Goal: Task Accomplishment & Management: Manage account settings

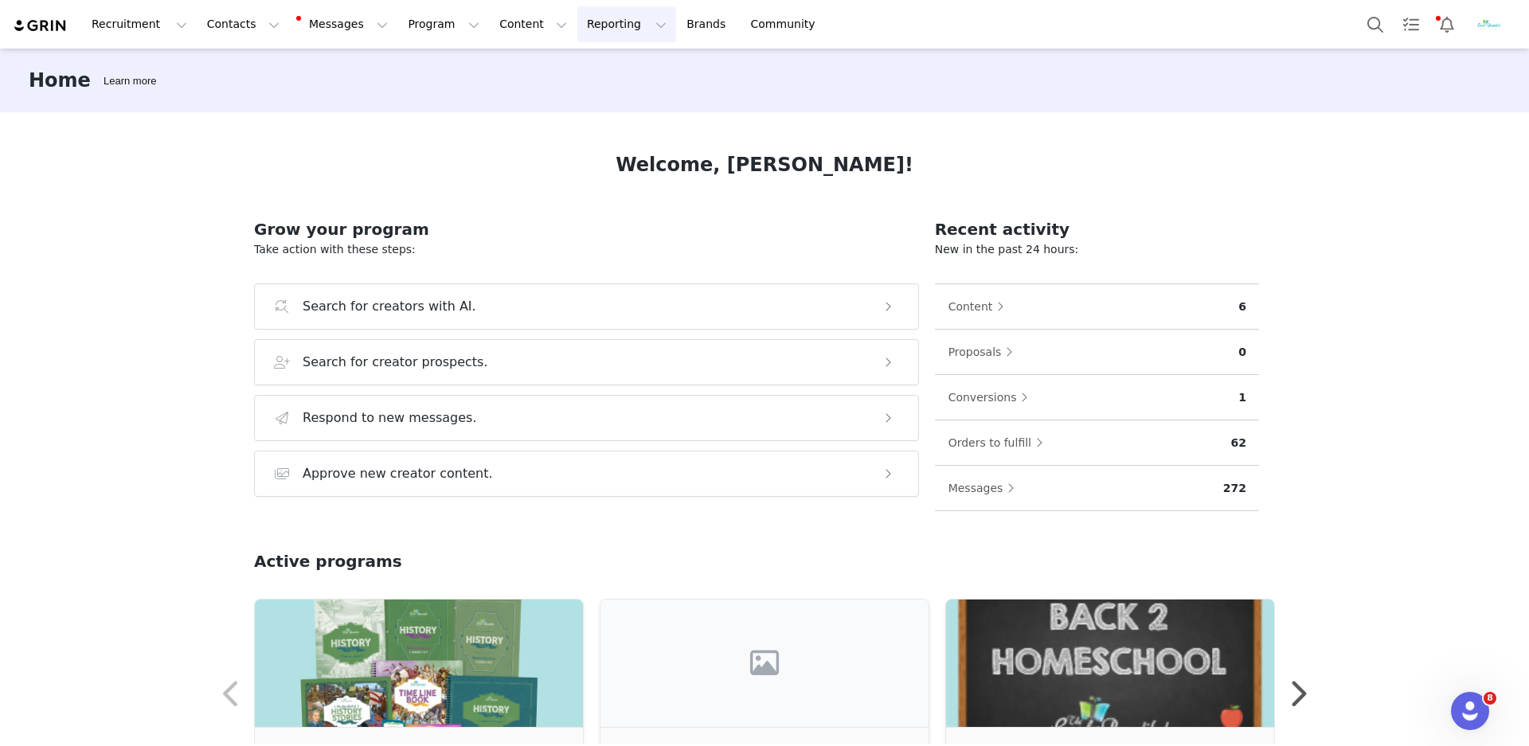
click at [616, 29] on button "Reporting Reporting" at bounding box center [626, 24] width 99 height 36
click at [618, 64] on p "Dashboard" at bounding box center [590, 70] width 61 height 17
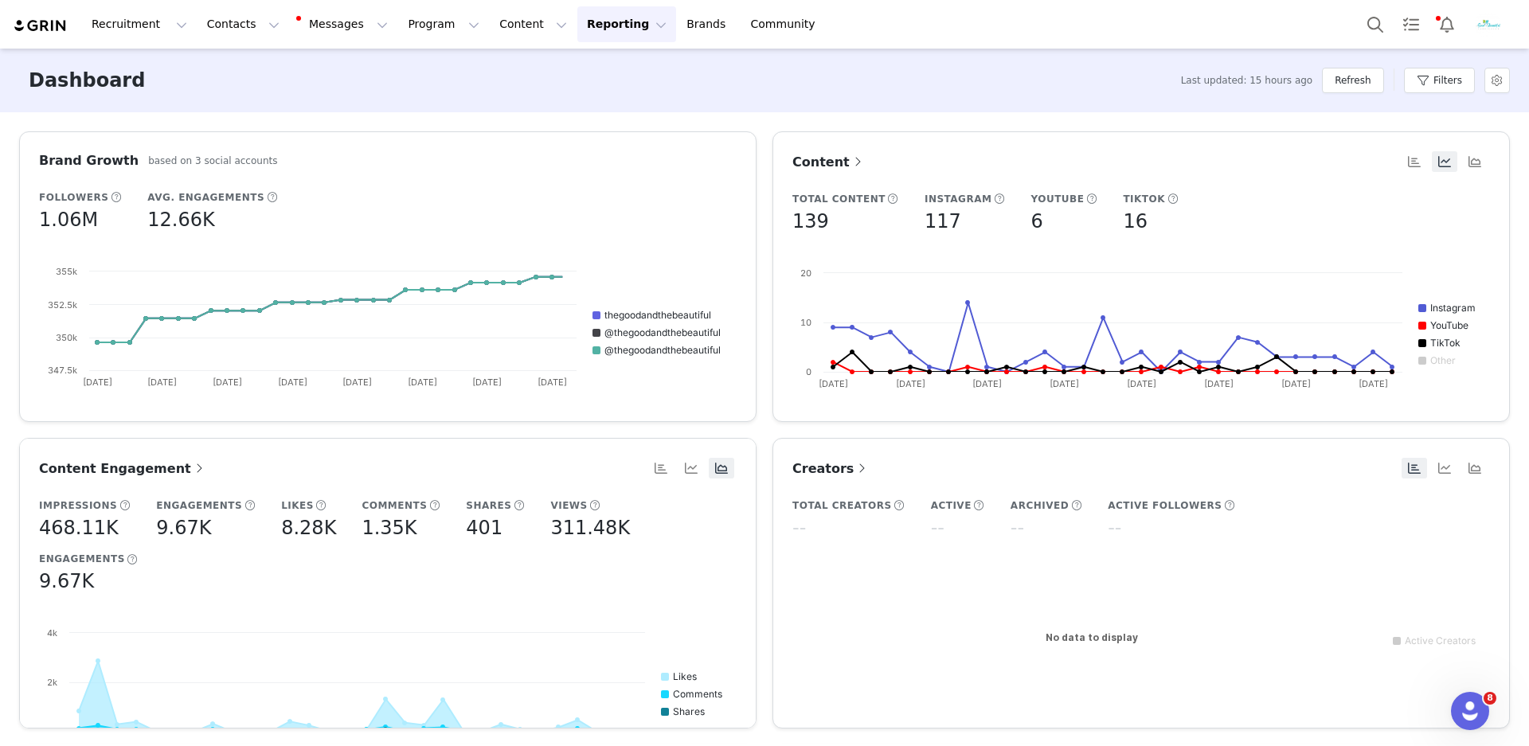
click at [608, 26] on button "Reporting Reporting" at bounding box center [626, 24] width 99 height 36
click at [1358, 83] on button "Refresh" at bounding box center [1352, 80] width 61 height 25
click at [609, 25] on button "Reporting Reporting" at bounding box center [626, 24] width 99 height 36
click at [603, 108] on link "Report Builder" at bounding box center [610, 99] width 126 height 29
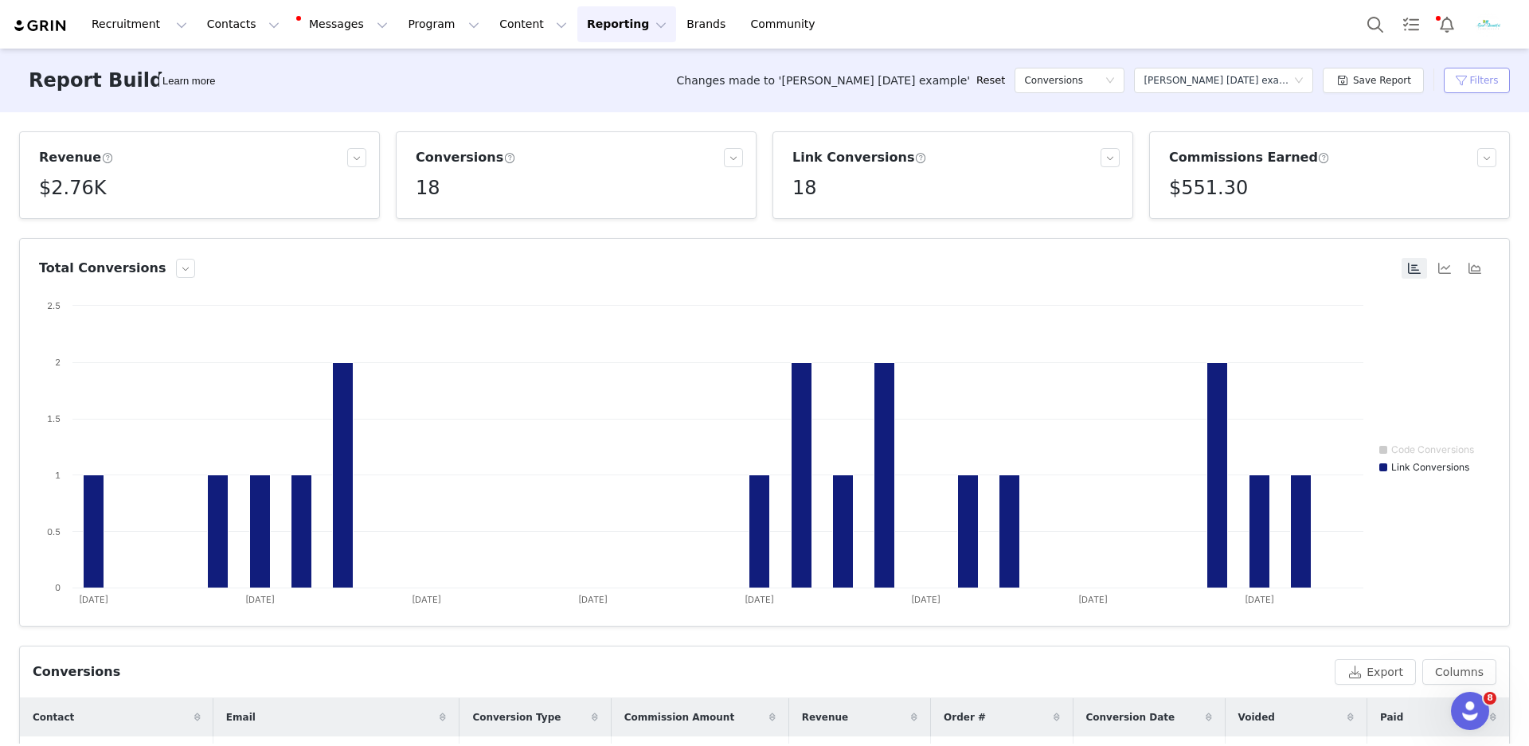
click at [1460, 80] on button "Filters" at bounding box center [1477, 80] width 66 height 25
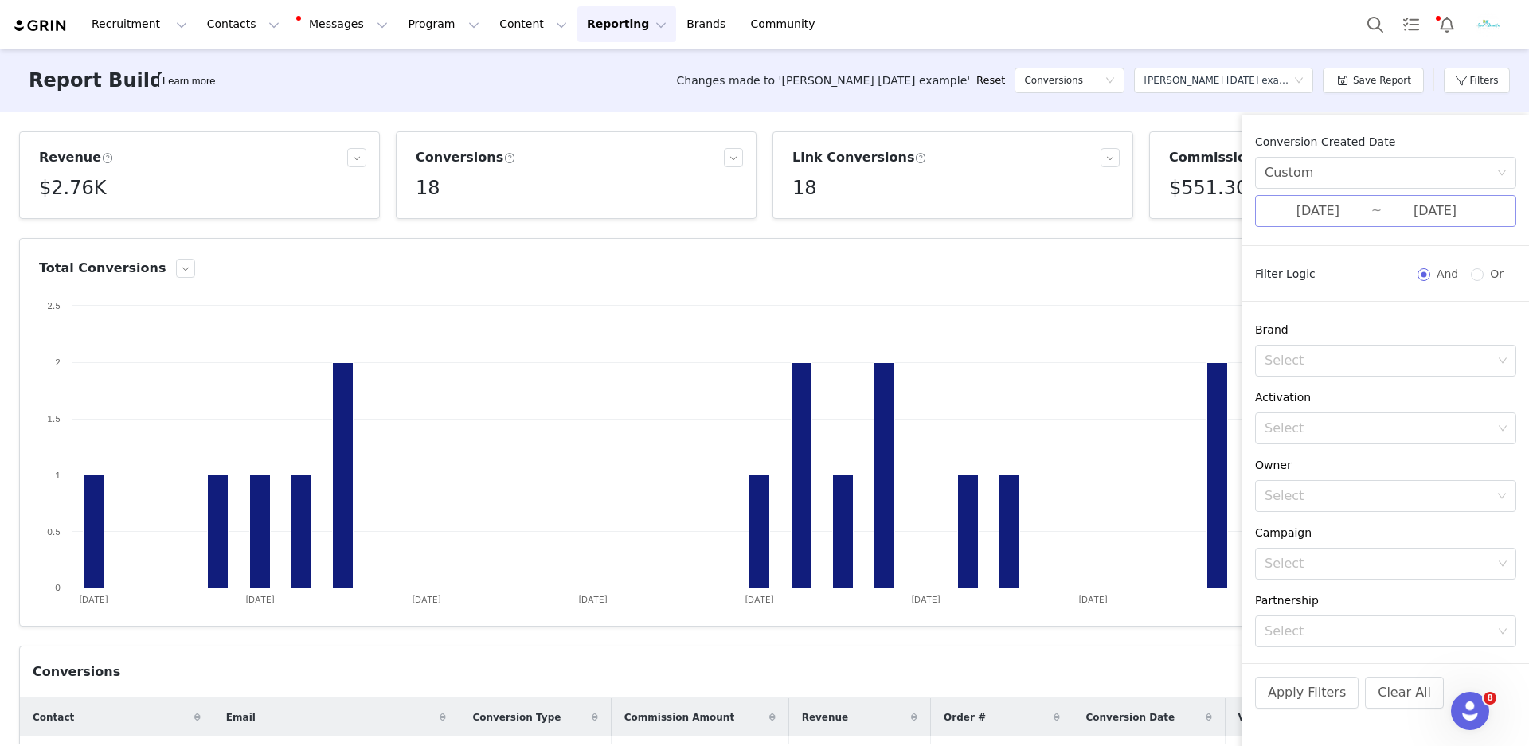
click at [1358, 212] on input "[DATE]" at bounding box center [1318, 211] width 107 height 21
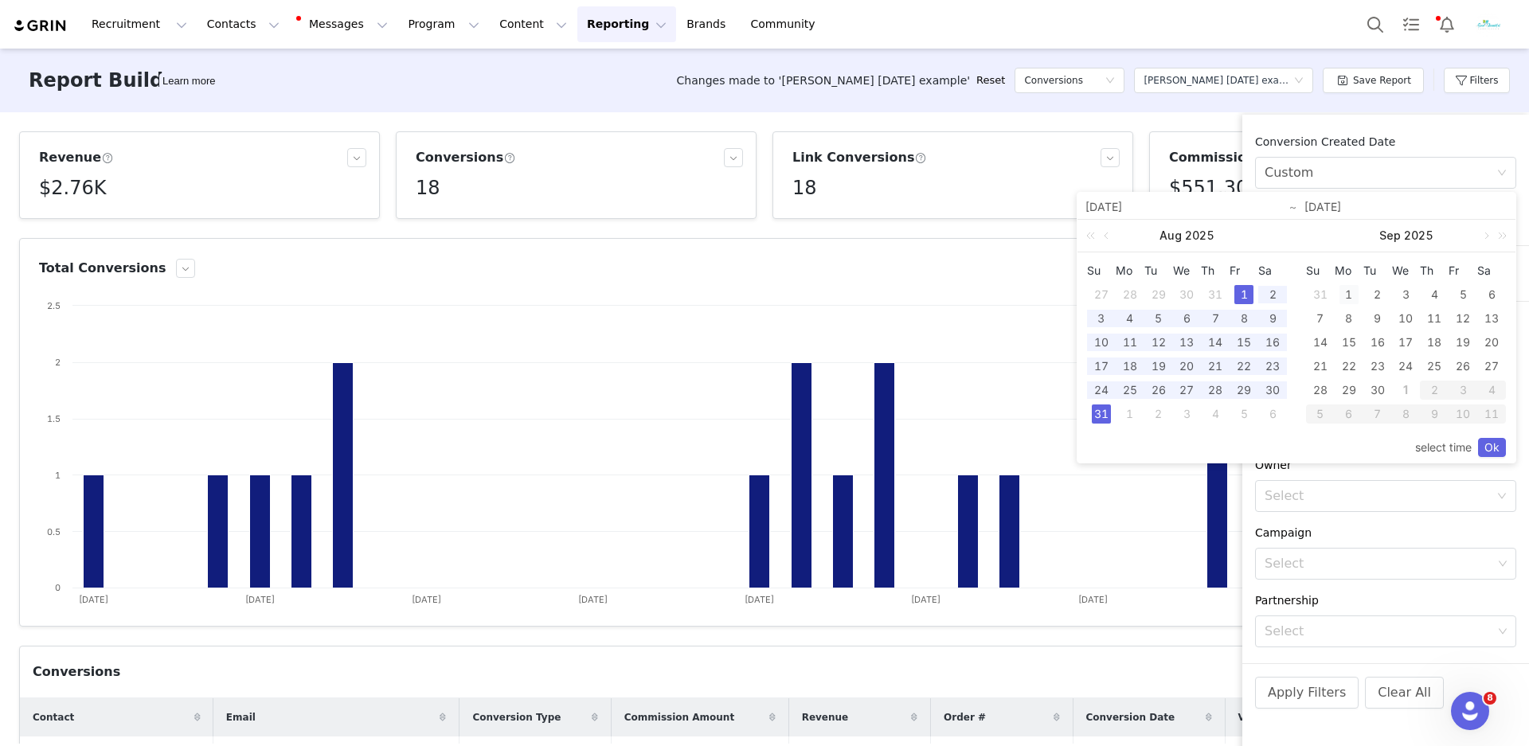
click at [1351, 293] on div "1" at bounding box center [1348, 294] width 19 height 19
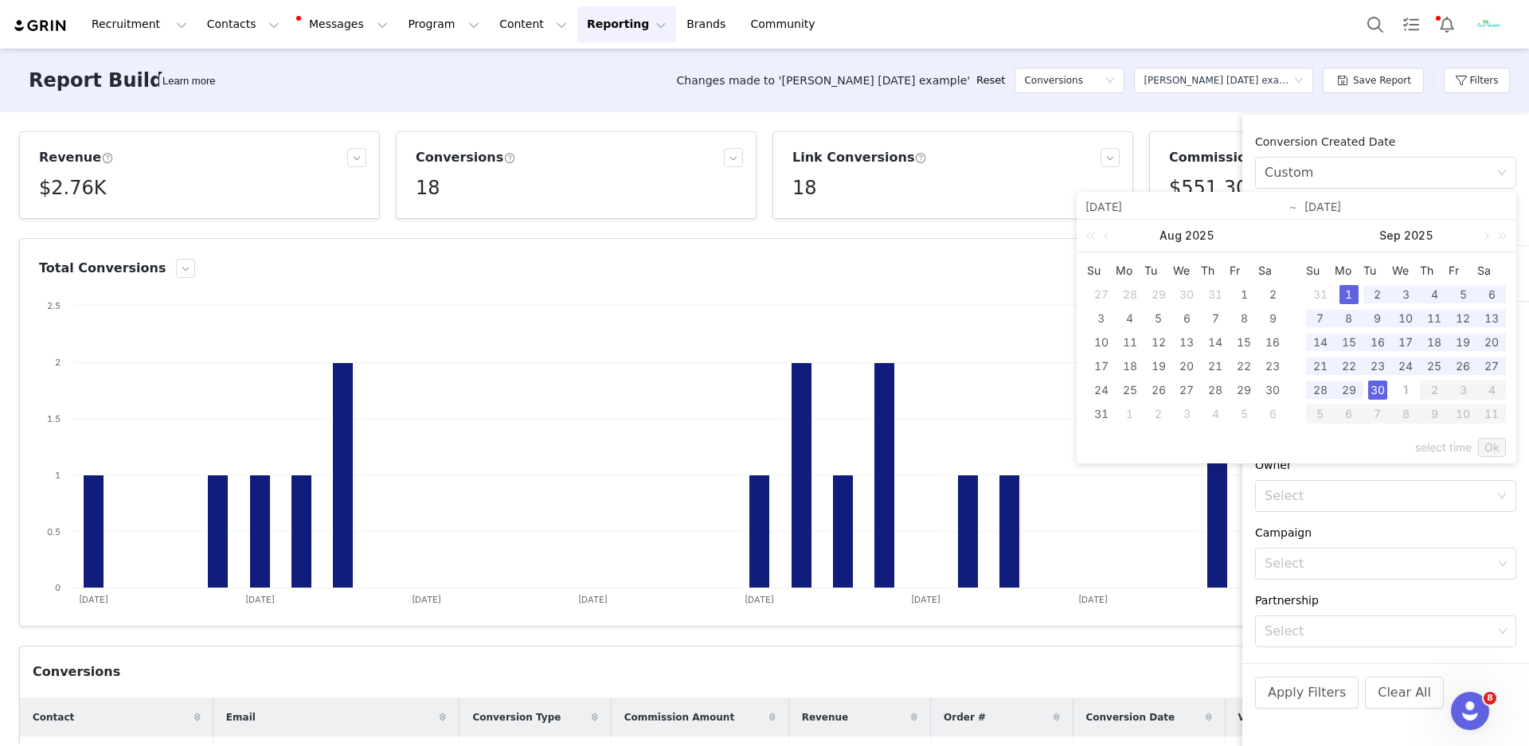
click at [1381, 390] on div "30" at bounding box center [1377, 390] width 19 height 19
type input "[DATE]"
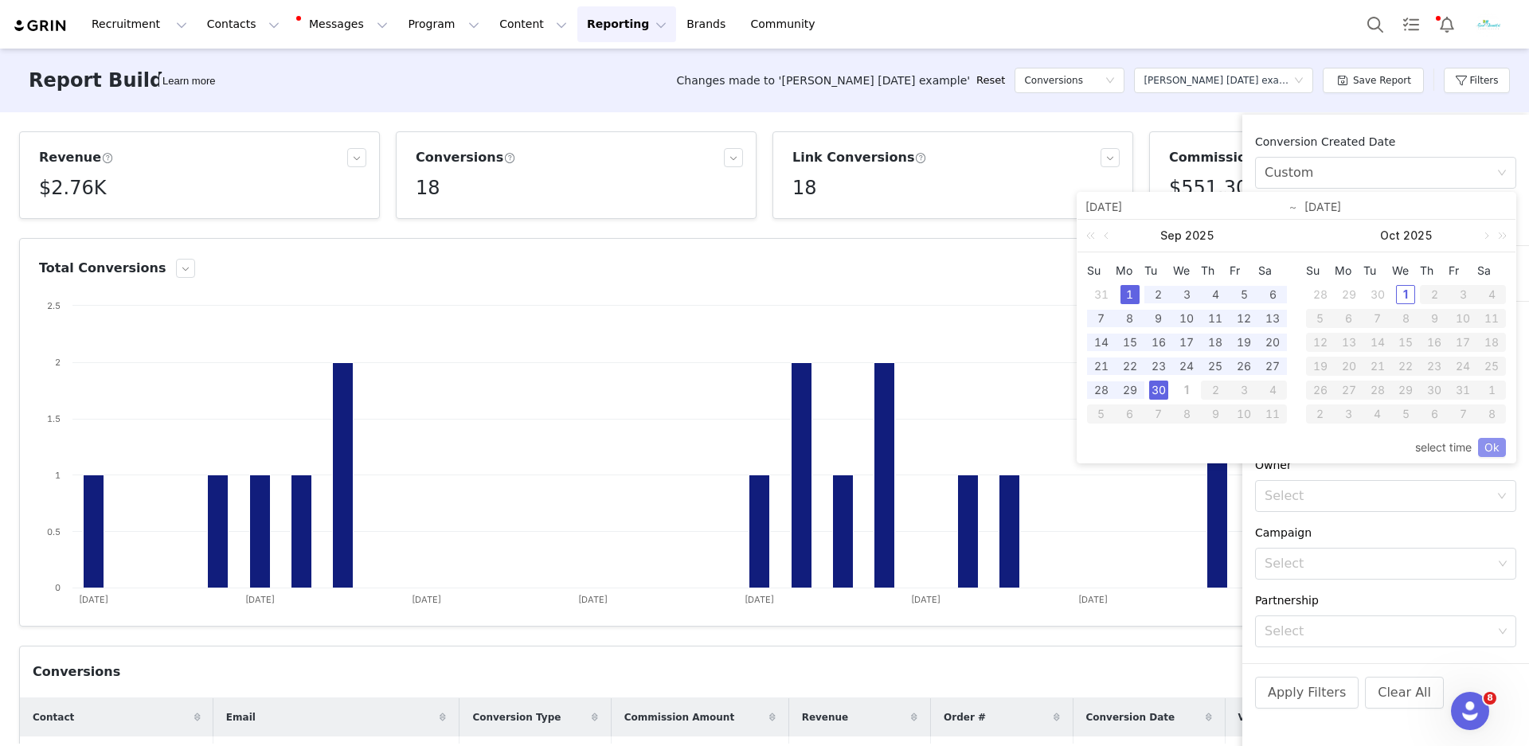
click at [1488, 444] on link "Ok" at bounding box center [1492, 447] width 28 height 19
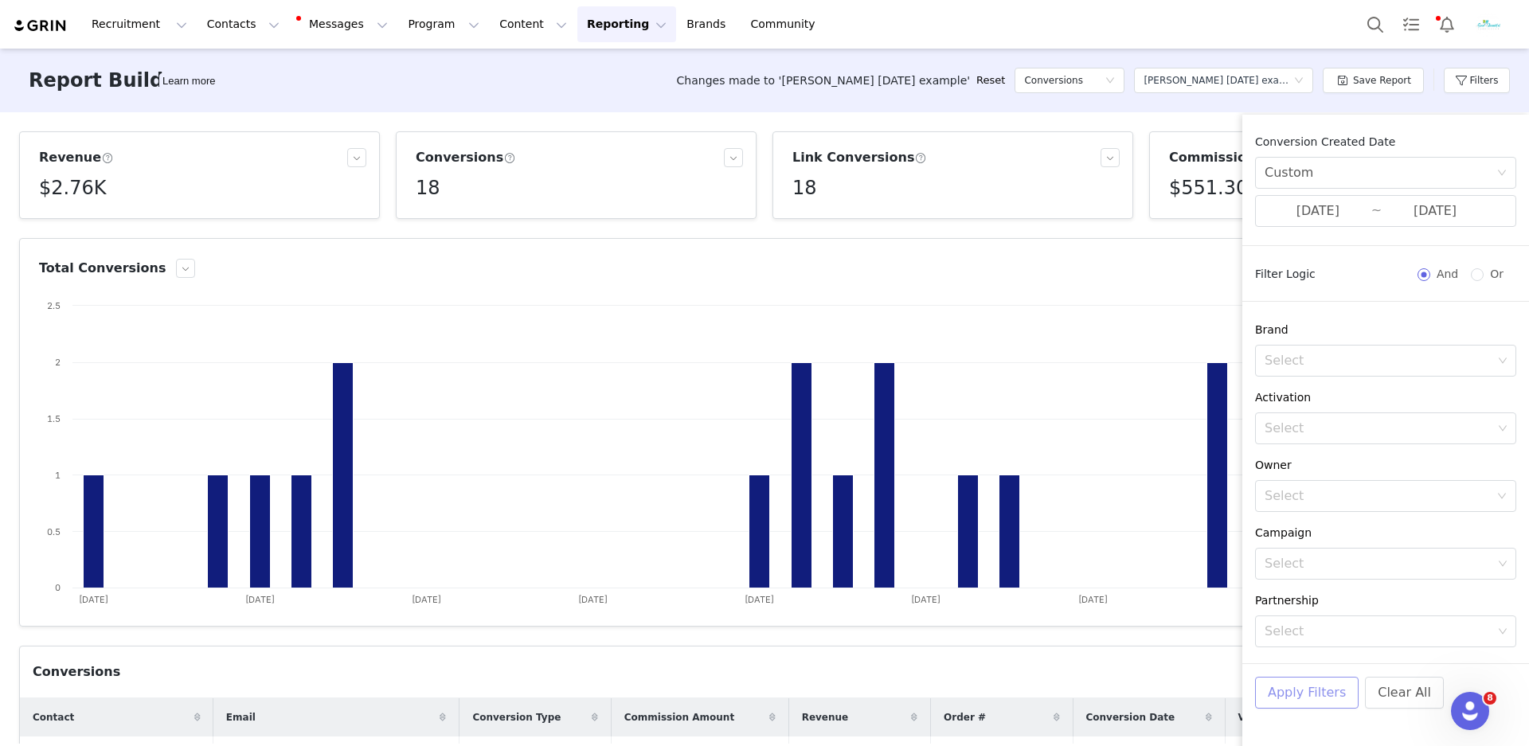
click at [1339, 702] on button "Apply Filters" at bounding box center [1307, 693] width 104 height 32
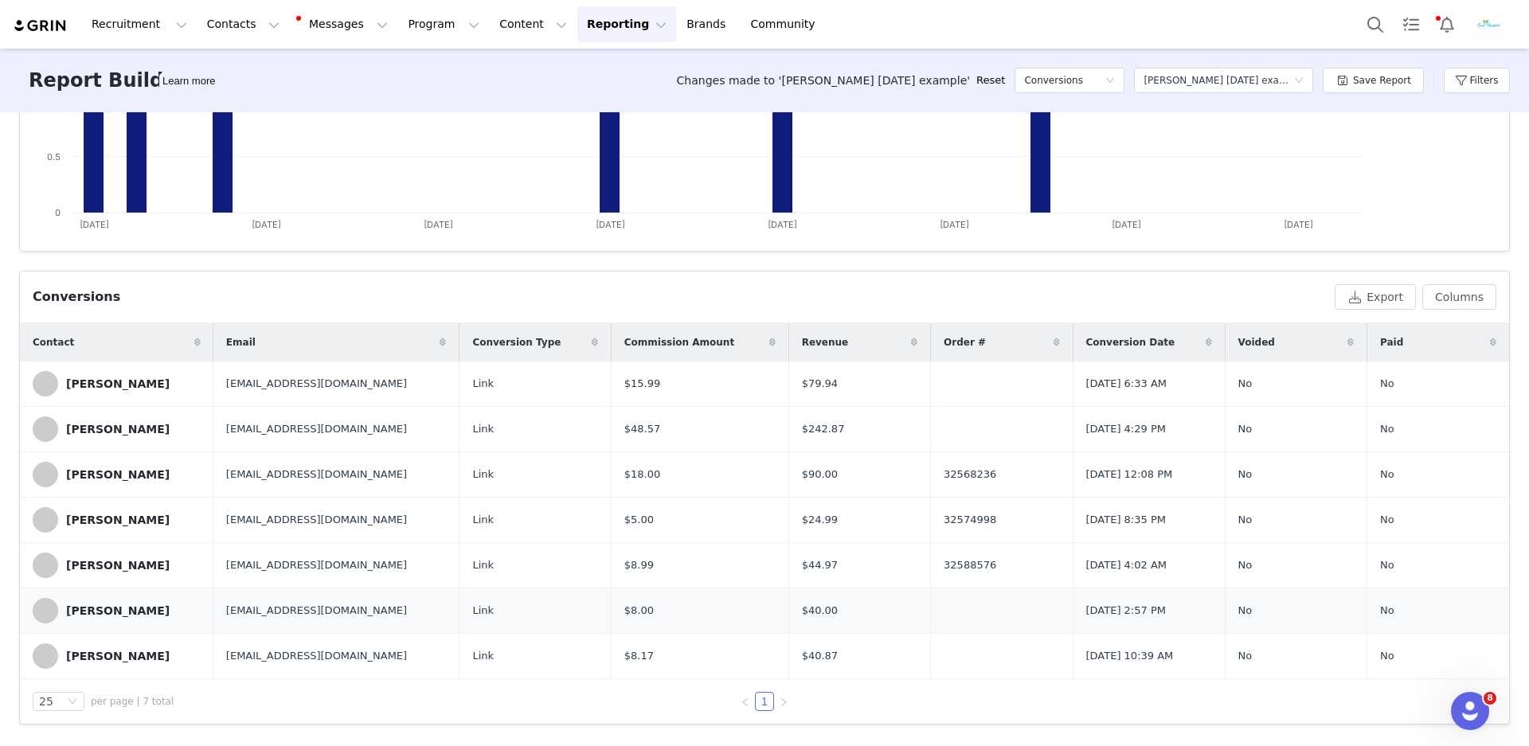
scroll to position [379, 0]
click at [1382, 300] on button "Export" at bounding box center [1375, 296] width 81 height 25
click at [1220, 710] on span "Download" at bounding box center [1216, 712] width 48 height 14
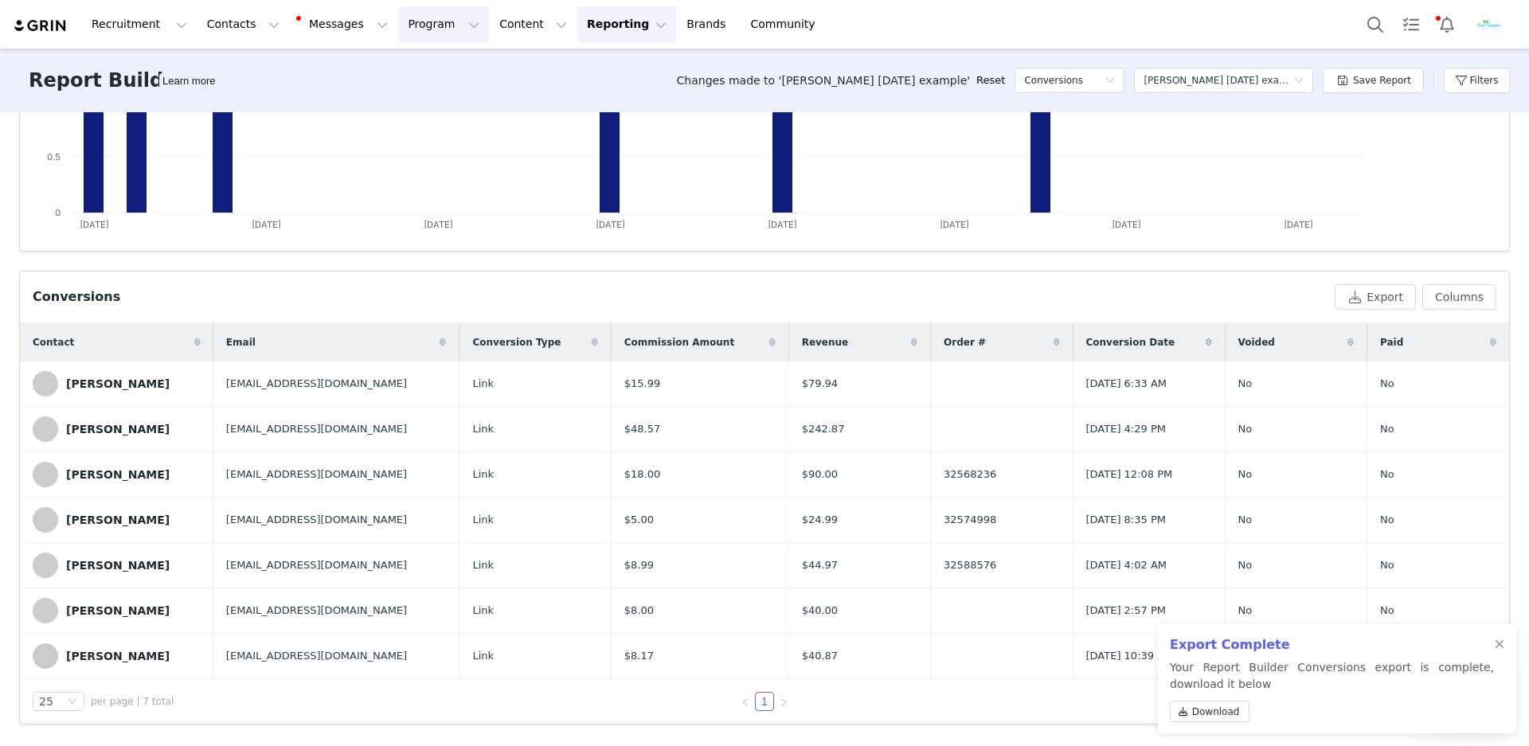
click at [433, 29] on button "Program Program" at bounding box center [443, 24] width 91 height 36
click at [433, 64] on p "Activations" at bounding box center [423, 70] width 61 height 17
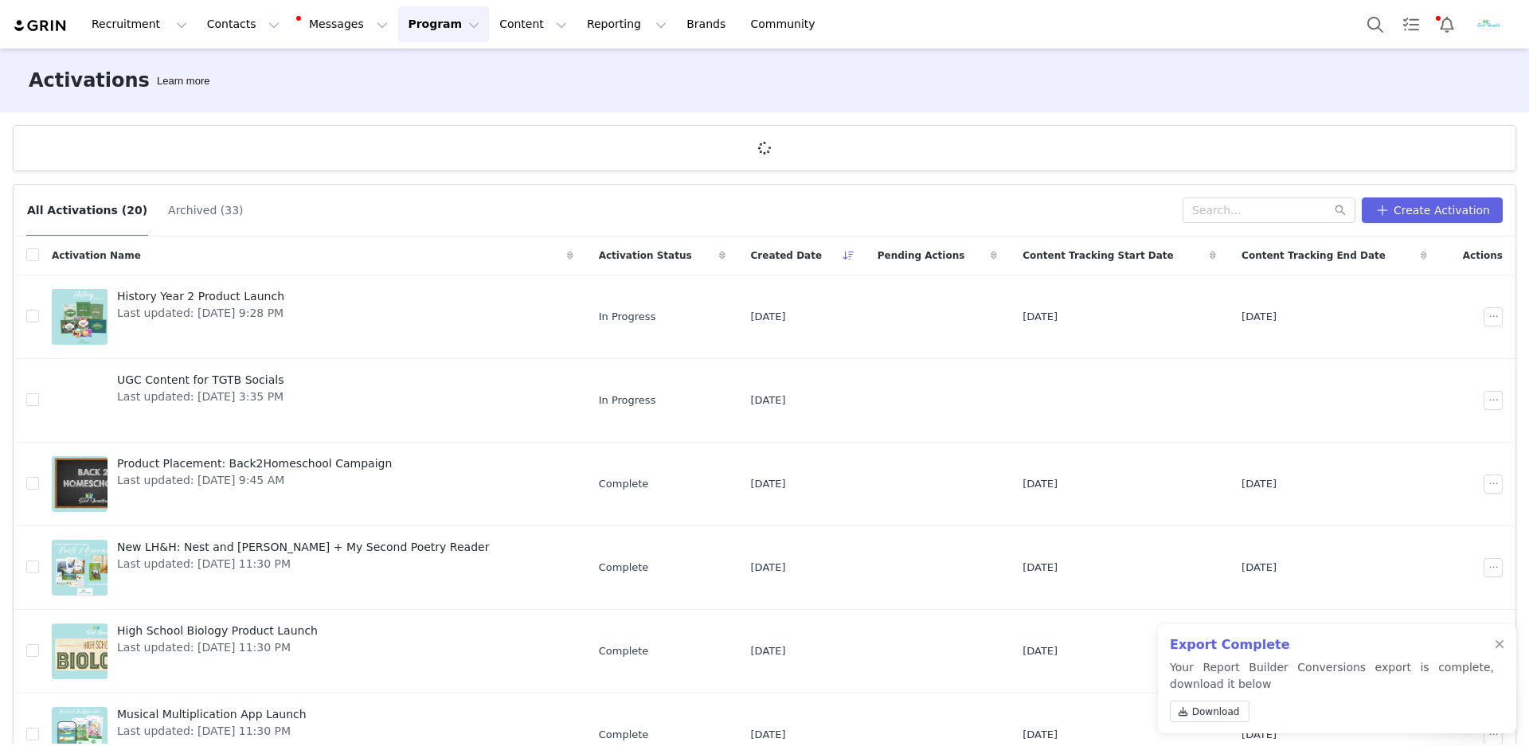
click at [428, 19] on button "Program Program" at bounding box center [443, 24] width 91 height 36
click at [424, 154] on p "Payments" at bounding box center [420, 158] width 55 height 17
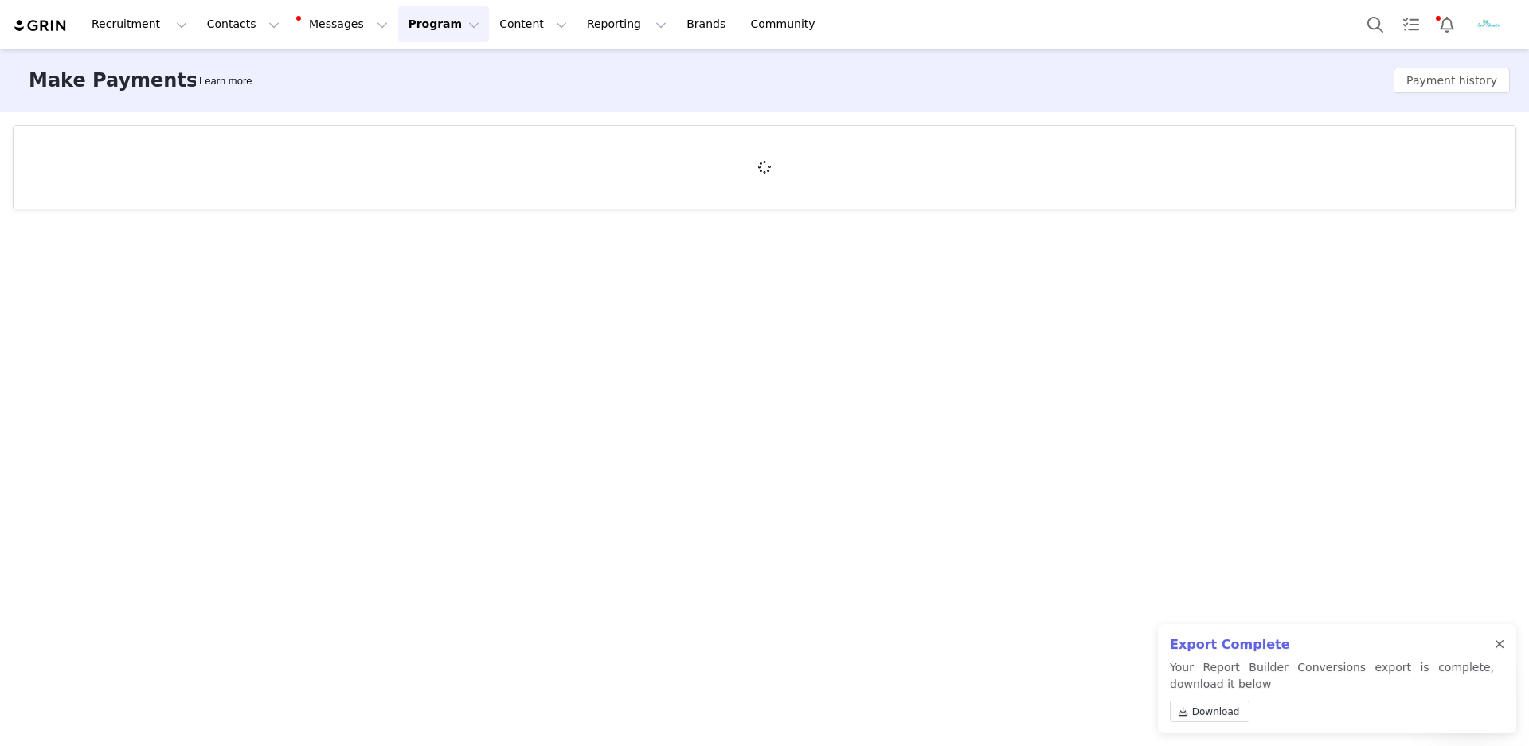
click at [1495, 650] on div at bounding box center [1500, 645] width 10 height 13
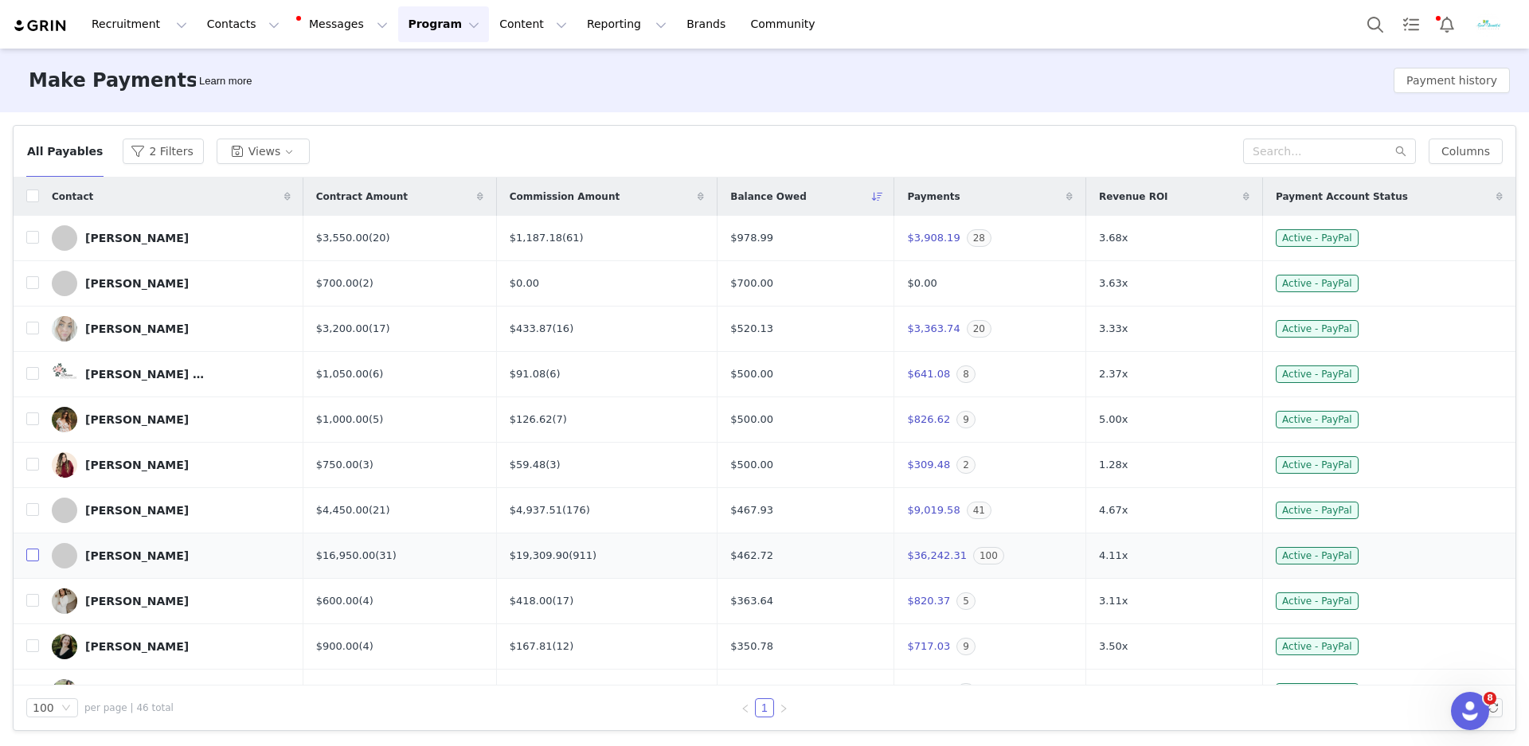
click at [33, 557] on input "checkbox" at bounding box center [32, 555] width 13 height 13
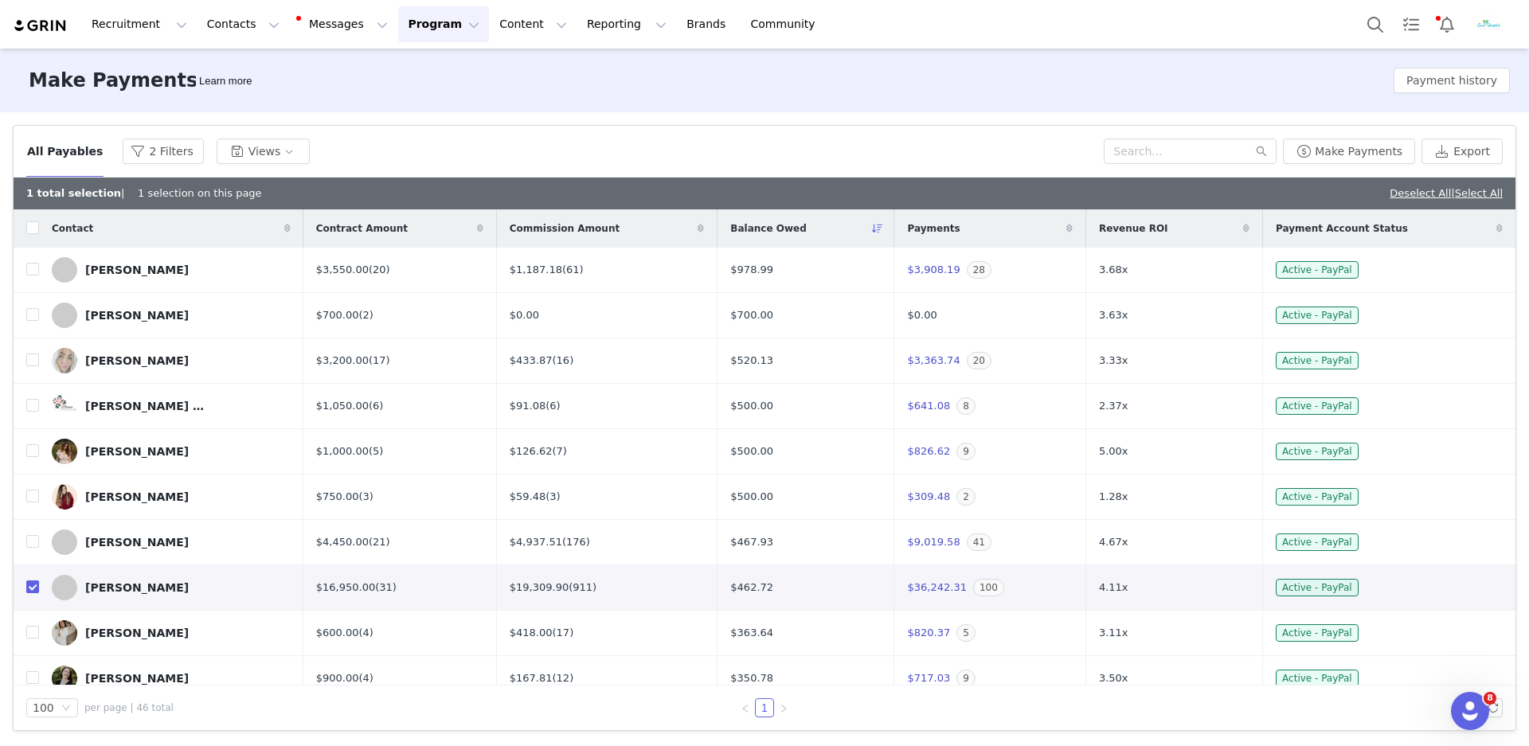
checkbox input "true"
click at [1310, 151] on button "Make Payments" at bounding box center [1349, 151] width 132 height 25
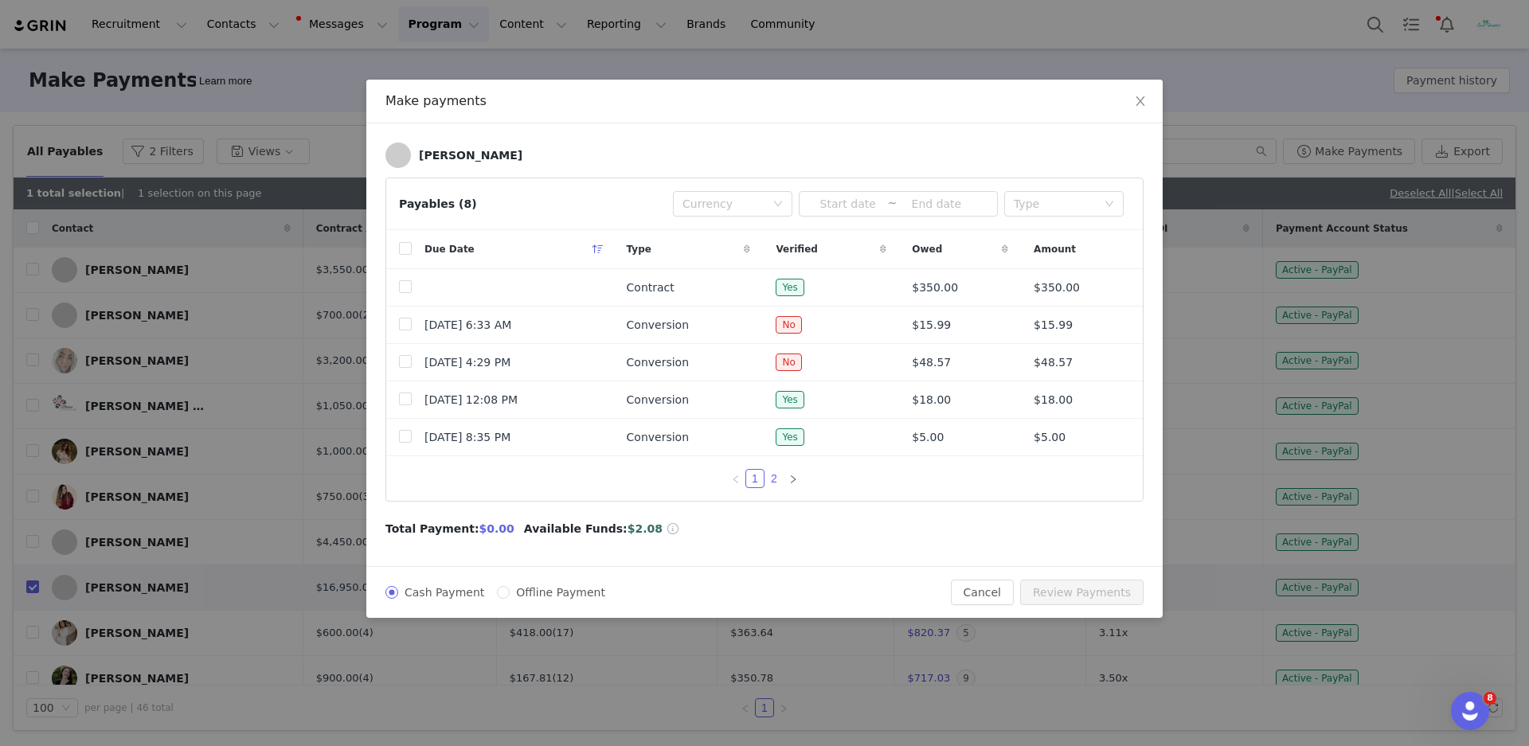
click at [765, 481] on link "2" at bounding box center [774, 479] width 18 height 18
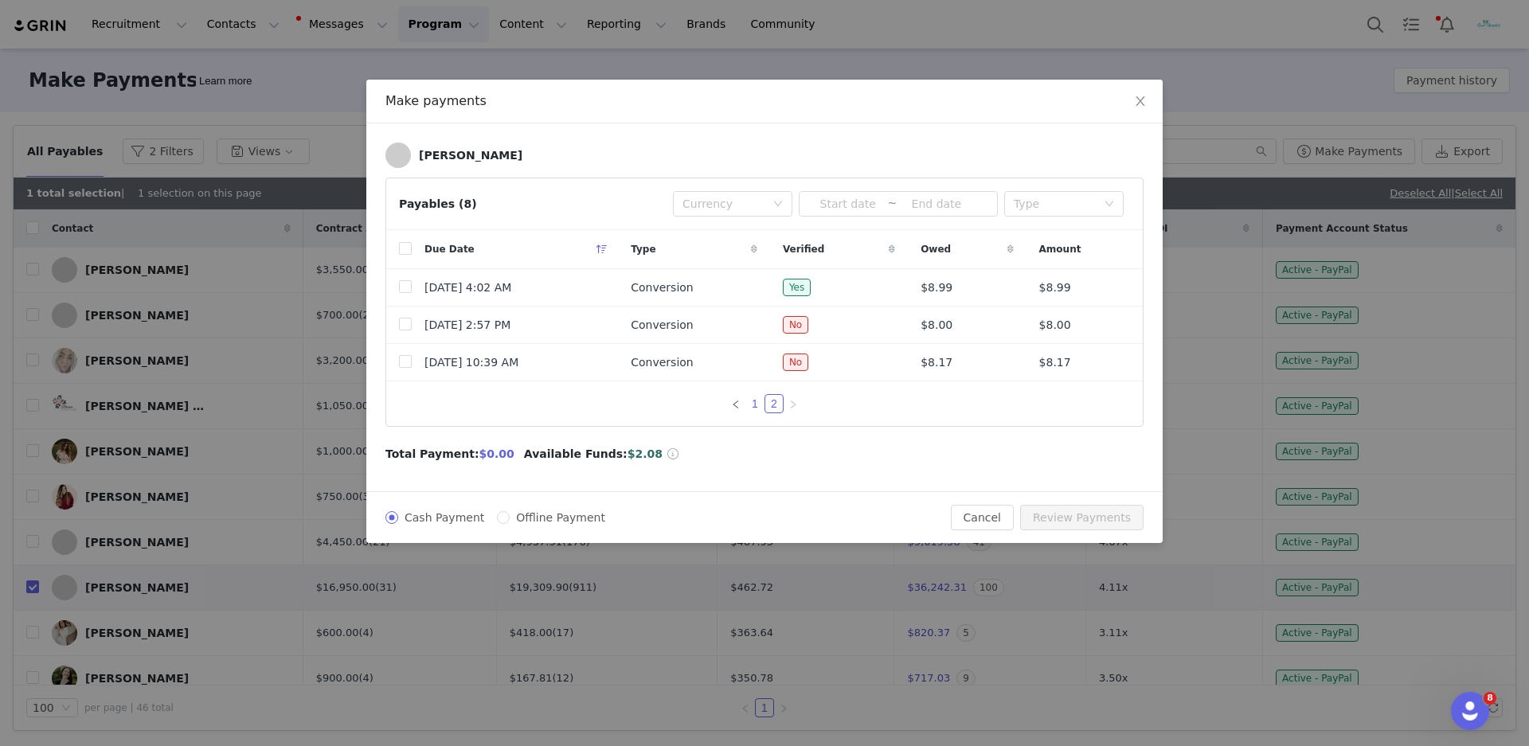
click at [746, 406] on link "1" at bounding box center [755, 404] width 18 height 18
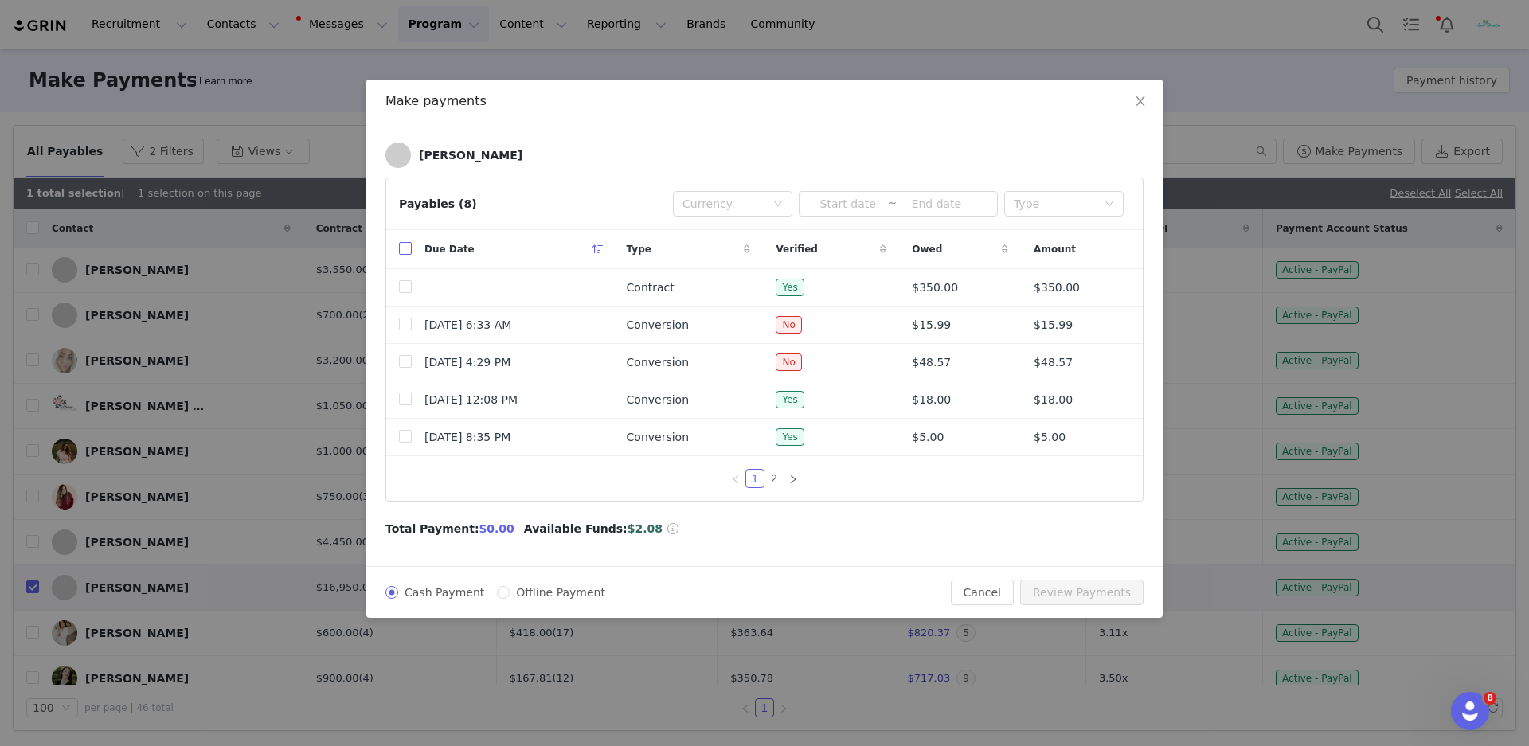
click at [405, 245] on input "checkbox" at bounding box center [405, 248] width 13 height 13
checkbox input "true"
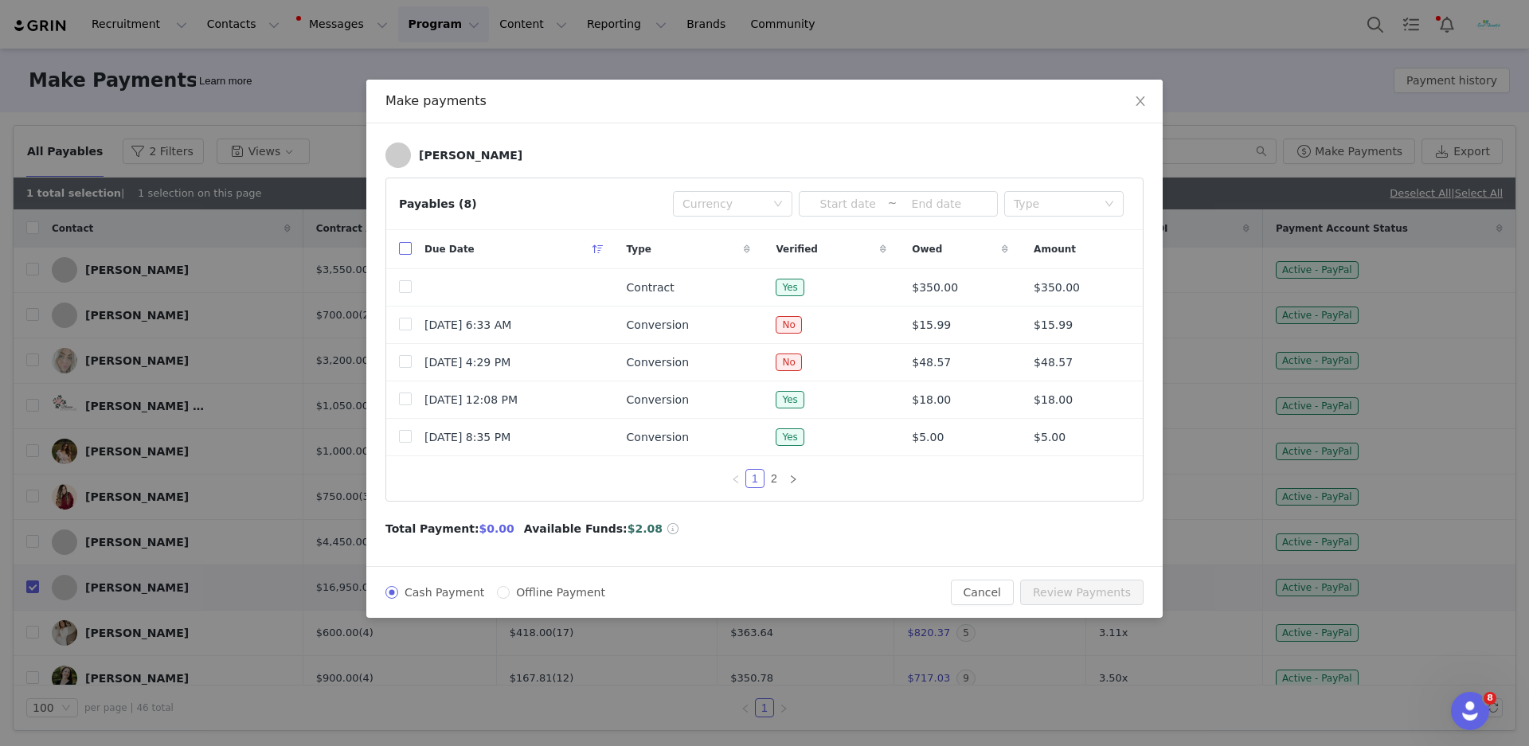
checkbox input "true"
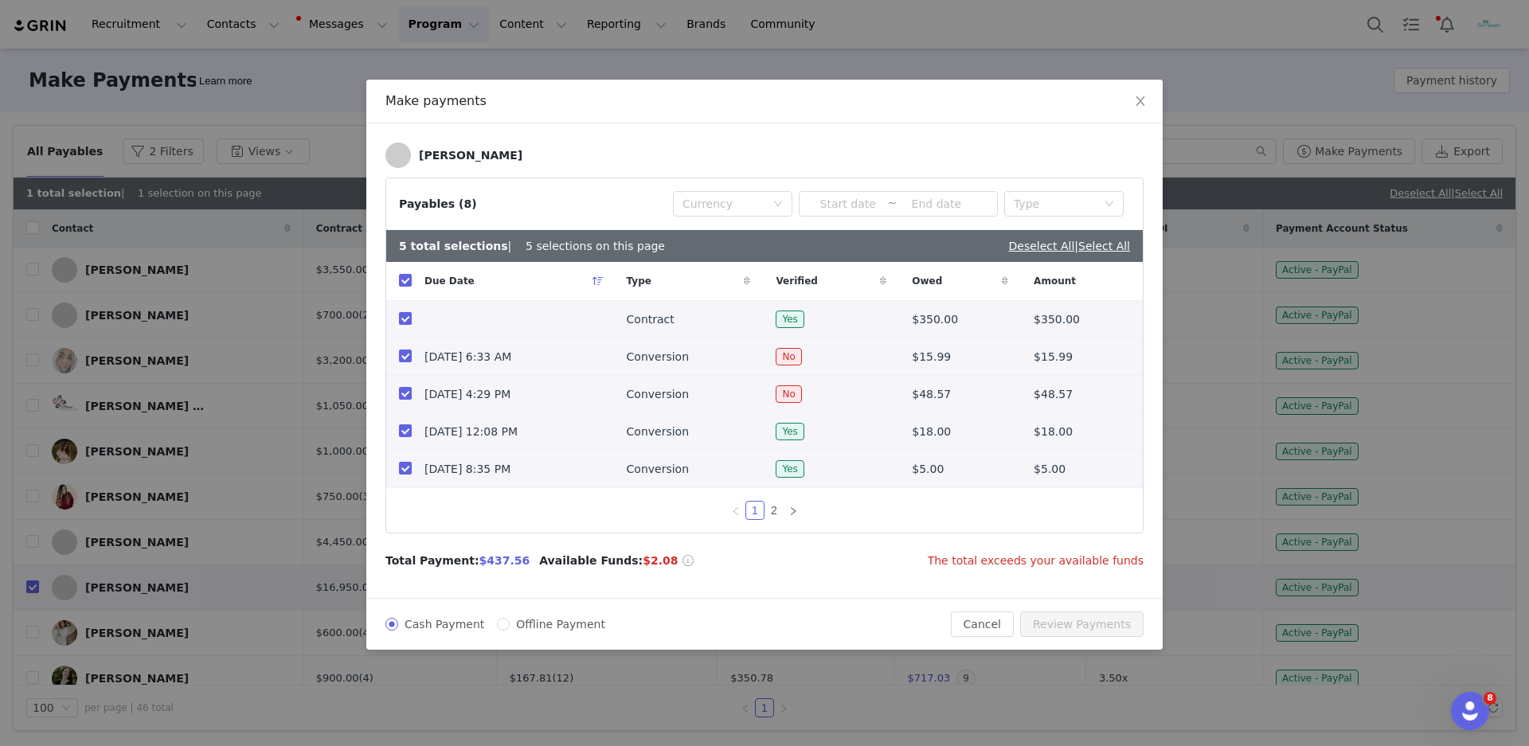
click at [406, 323] on input "checkbox" at bounding box center [405, 318] width 13 height 13
checkbox input "false"
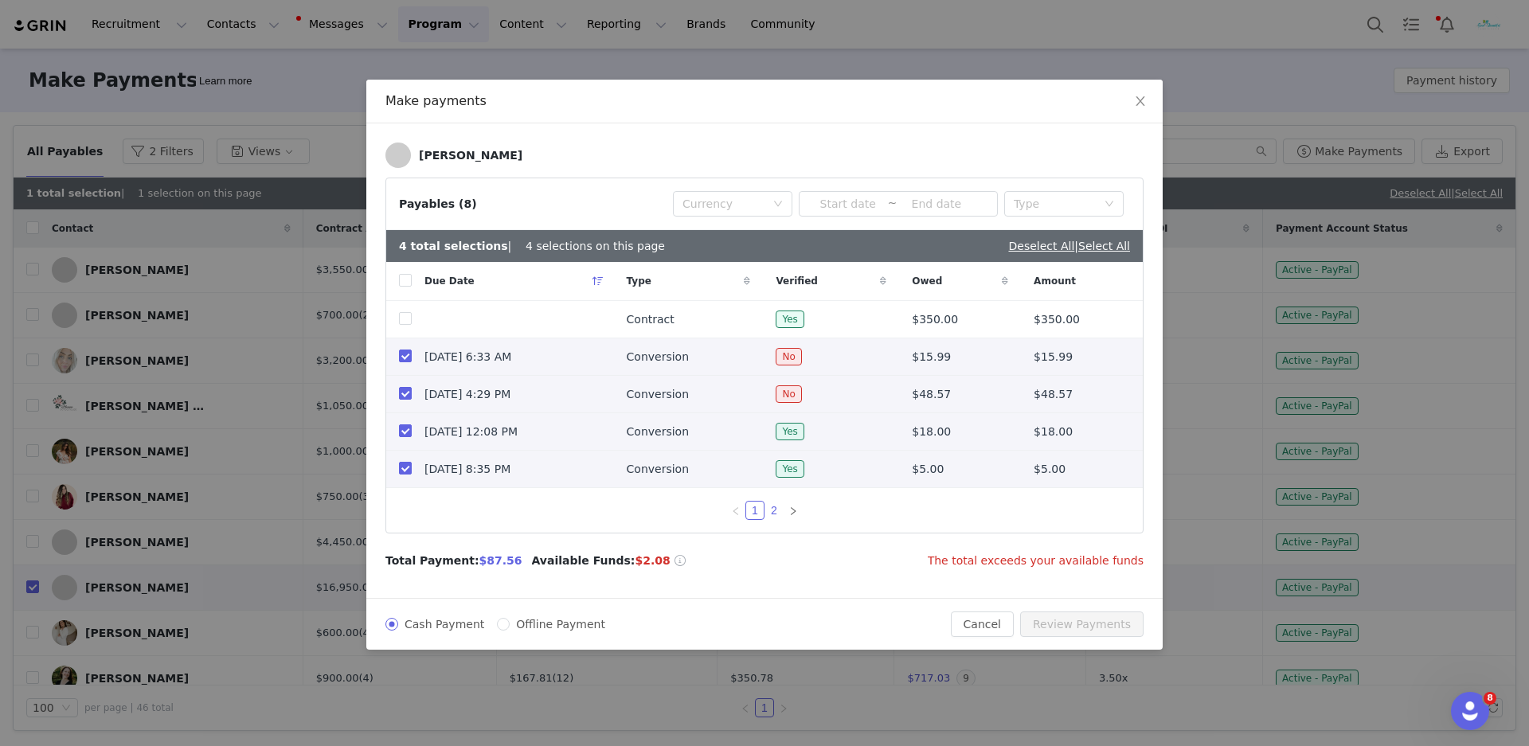
click at [765, 516] on link "2" at bounding box center [774, 511] width 18 height 18
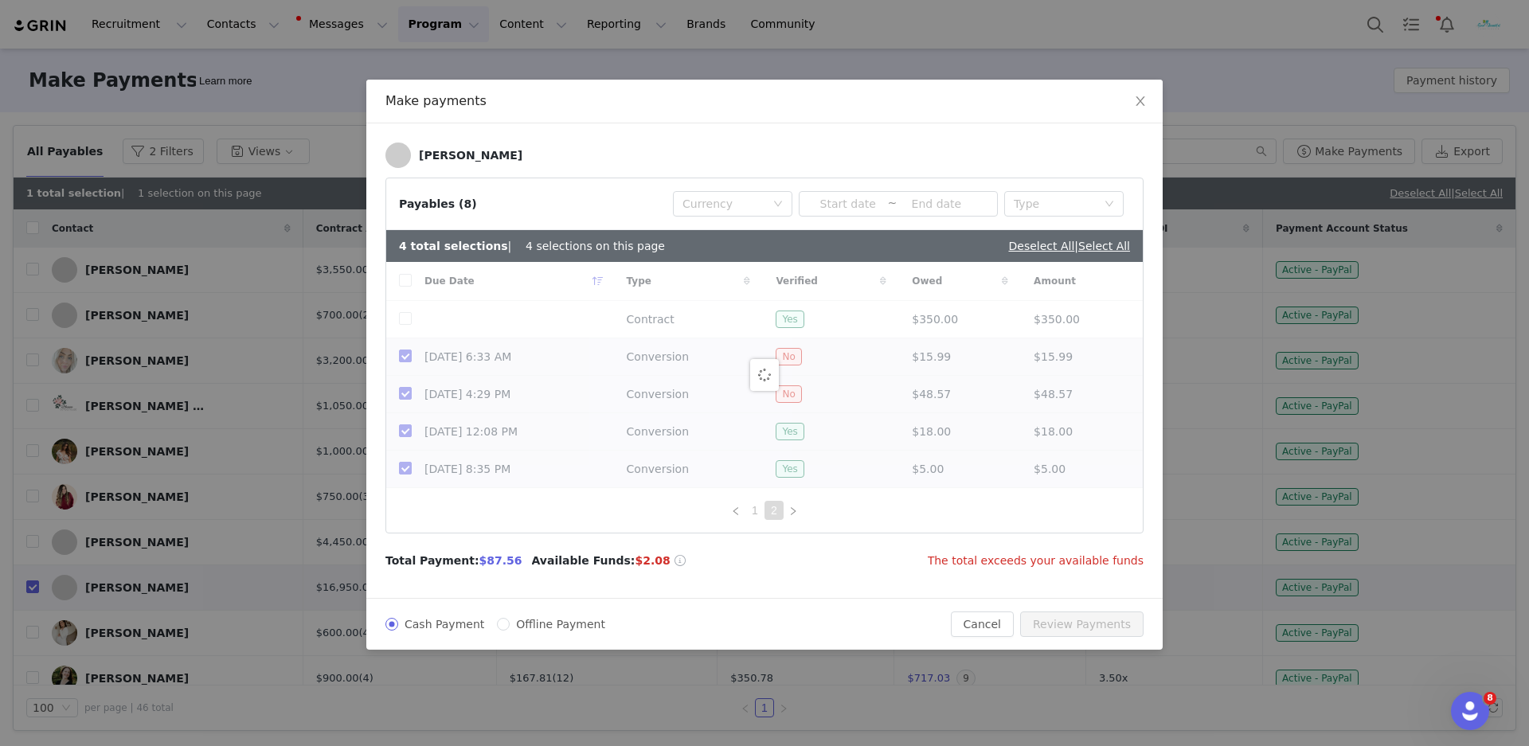
checkbox input "false"
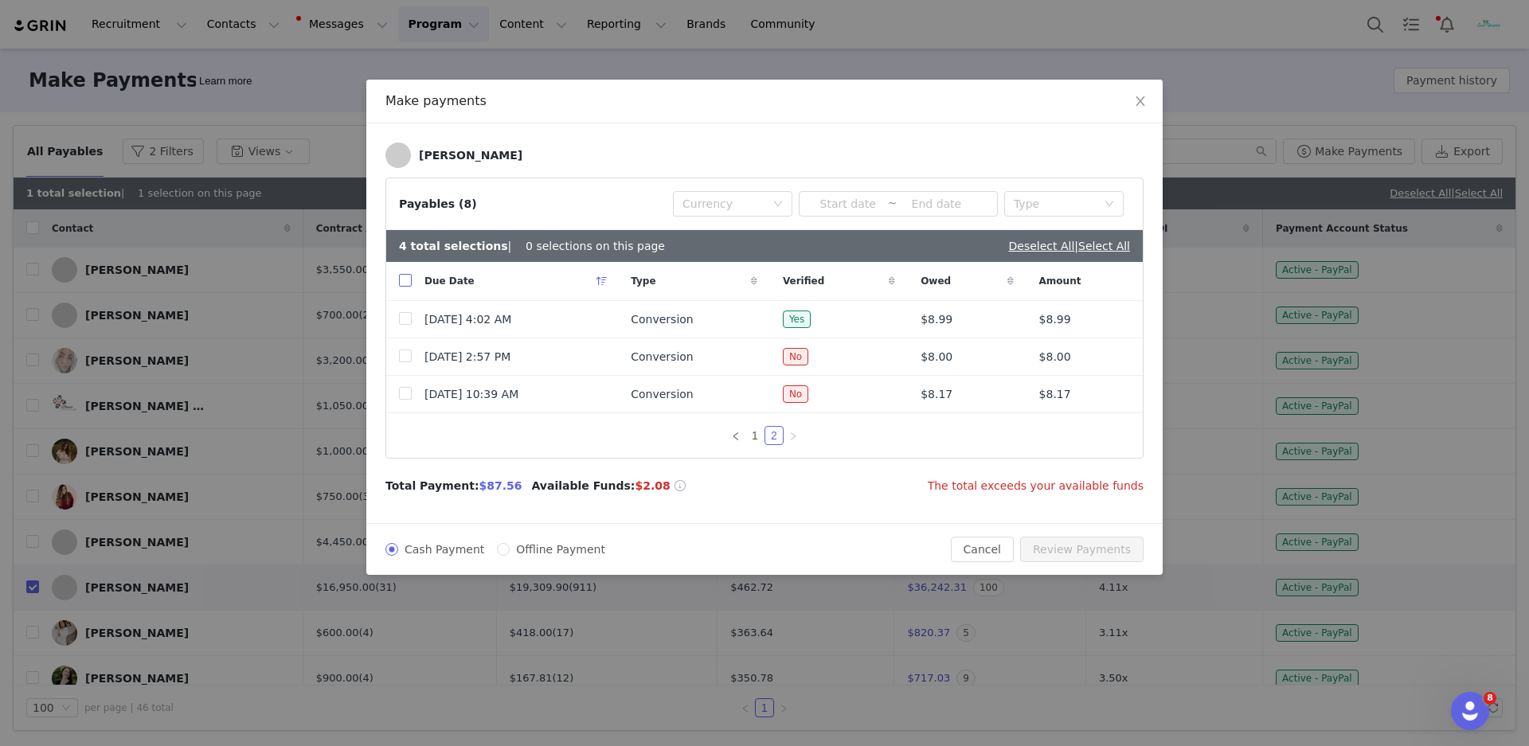
click at [408, 281] on input "checkbox" at bounding box center [405, 280] width 13 height 13
checkbox input "true"
